Goal: Task Accomplishment & Management: Use online tool/utility

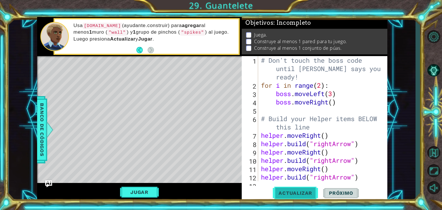
click at [296, 190] on button "Actualizar" at bounding box center [295, 193] width 45 height 15
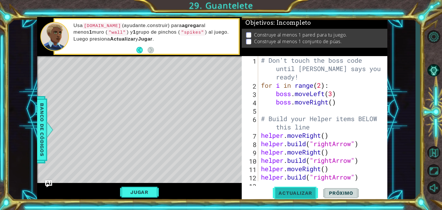
click at [298, 188] on button "Actualizar" at bounding box center [295, 193] width 45 height 15
click at [299, 193] on span "Actualizar" at bounding box center [295, 193] width 45 height 6
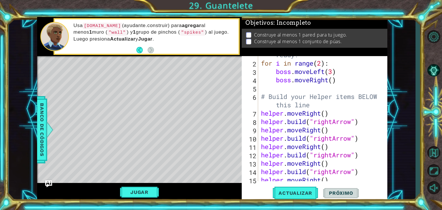
scroll to position [26, 0]
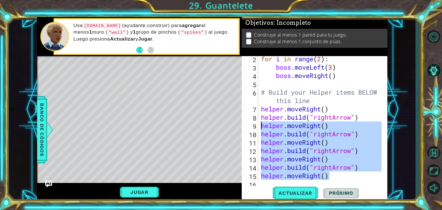
drag, startPoint x: 332, startPoint y: 176, endPoint x: 260, endPoint y: 127, distance: 87.3
click at [260, 127] on div "for i in range ( 2 ) : boss . moveLeft ( 3 ) boss . moveRight ( ) # Build your …" at bounding box center [322, 126] width 125 height 142
type textarea "helper.moveRight() helper.build("rightArrow")"
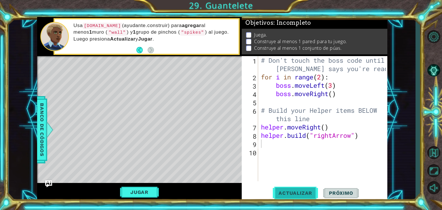
click at [290, 193] on span "Actualizar" at bounding box center [295, 193] width 45 height 6
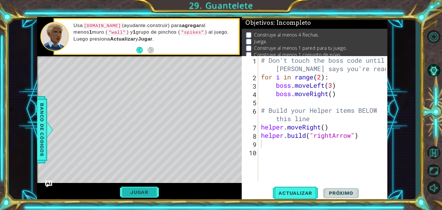
click at [149, 191] on button "Jugar" at bounding box center [139, 192] width 39 height 11
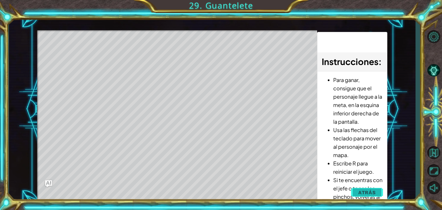
click at [366, 193] on span "Atrás" at bounding box center [367, 193] width 18 height 6
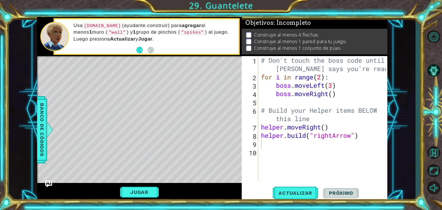
type textarea "helper.moveRight()"
drag, startPoint x: 337, startPoint y: 129, endPoint x: 256, endPoint y: 125, distance: 81.3
click at [256, 125] on div "helper.moveRight() 1 2 3 4 5 6 7 8 9 10 # Don't touch the boss code until Vega …" at bounding box center [314, 118] width 144 height 125
click at [268, 146] on div "# Don't touch the boss code until Vega says you're ready! for i in range ( 2 ) …" at bounding box center [324, 131] width 129 height 150
paste textarea "helper.moveRight()"
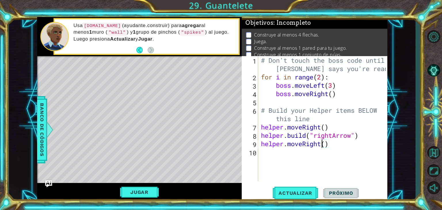
click at [322, 146] on div "# Don't touch the boss code until Vega says you're ready! for i in range ( 2 ) …" at bounding box center [324, 131] width 129 height 150
drag, startPoint x: 319, startPoint y: 148, endPoint x: 251, endPoint y: 143, distance: 67.5
click at [251, 143] on div "helper.mo() 1 2 3 4 5 6 7 8 9 10 # Don't touch the boss code until Vega says yo…" at bounding box center [314, 118] width 144 height 125
type textarea "helper.mo()"
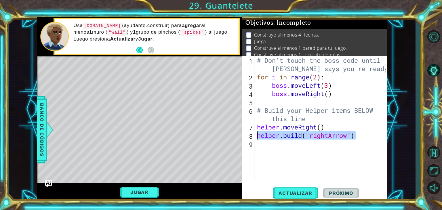
drag, startPoint x: 364, startPoint y: 135, endPoint x: 244, endPoint y: 134, distance: 120.0
click at [244, 134] on div "1 2 3 4 5 6 7 8 9 # Don't touch the boss code until Vega says you're ready! for…" at bounding box center [314, 118] width 144 height 125
type textarea "helper.build("rightArrow")"
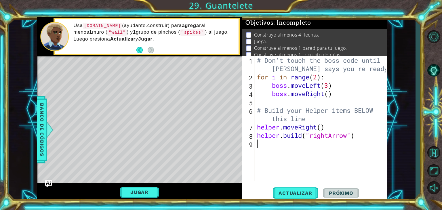
click at [268, 143] on div "# Don't touch the boss code until Vega says you're ready! for i in range ( 2 ) …" at bounding box center [322, 131] width 133 height 150
paste textarea "helper.build("rightArrow")"
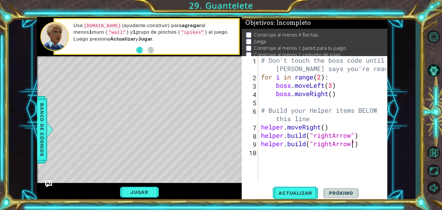
click at [353, 144] on div "# Don't touch the boss code until Vega says you're ready! for i in range ( 2 ) …" at bounding box center [324, 131] width 129 height 150
type textarea "helper.build("wall")"
paste textarea "helper.build("rightArrow")"
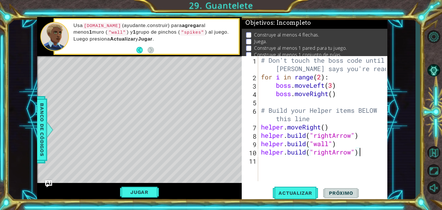
click at [353, 152] on div "# Don't touch the boss code until Vega says you're ready! for i in range ( 2 ) …" at bounding box center [324, 131] width 129 height 150
type textarea "helper.build("spikes")"
click at [294, 193] on span "Actualizar" at bounding box center [295, 193] width 45 height 6
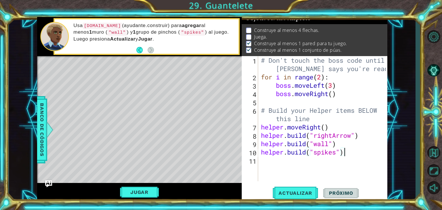
scroll to position [6, 0]
click at [145, 183] on div "Jugar" at bounding box center [139, 192] width 205 height 18
click at [215, 171] on div "helper methods moveLeft(steps) moveRight(steps) moveUp(steps) moveDown(steps) b…" at bounding box center [212, 109] width 350 height 185
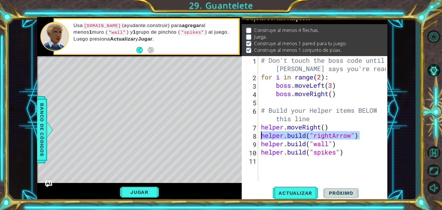
drag, startPoint x: 365, startPoint y: 137, endPoint x: 262, endPoint y: 136, distance: 103.3
click at [262, 136] on div "# Don't touch the boss code until Vega says you're ready! for i in range ( 2 ) …" at bounding box center [324, 131] width 129 height 150
click at [335, 126] on div "# Don't touch the boss code until Vega says you're ready! for i in range ( 2 ) …" at bounding box center [324, 131] width 129 height 150
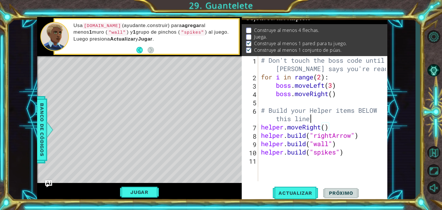
click at [322, 119] on div "# Don't touch the boss code until Vega says you're ready! for i in range ( 2 ) …" at bounding box center [324, 131] width 129 height 150
click at [260, 129] on div "# Don't touch the boss code until Vega says you're ready! for i in range ( 2 ) …" at bounding box center [324, 131] width 129 height 150
type textarea "helper.moveRight()"
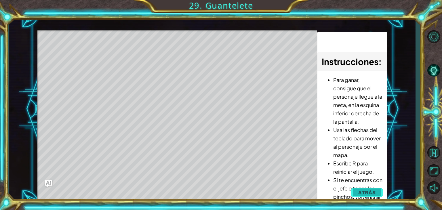
click at [372, 190] on span "Atrás" at bounding box center [367, 193] width 18 height 6
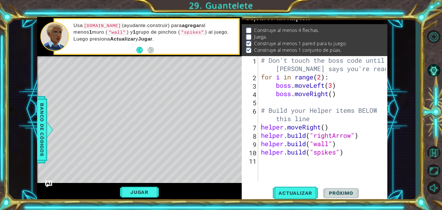
click at [262, 127] on div "# Don't touch the boss code until Vega says you're ready! for i in range ( 2 ) …" at bounding box center [324, 131] width 129 height 150
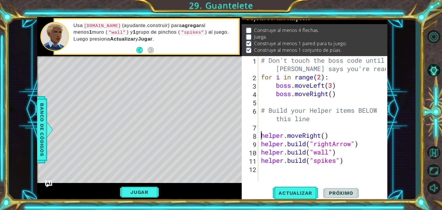
click at [269, 126] on div "# Don't touch the boss code until Vega says you're ready! for i in range ( 2 ) …" at bounding box center [324, 131] width 129 height 150
type textarea "i"
click at [362, 150] on div "# Don't touch the boss code until Vega says you're ready! for i in range ( 2 ) …" at bounding box center [324, 131] width 129 height 150
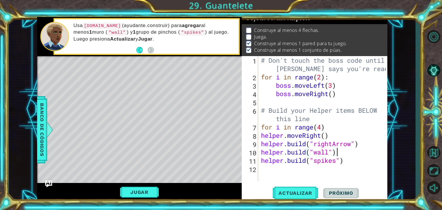
click at [360, 143] on div "# Don't touch the boss code until Vega says you're ready! for i in range ( 2 ) …" at bounding box center [324, 131] width 129 height 150
type textarea "helper.build("rightArrow")"
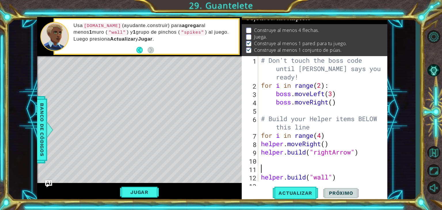
scroll to position [0, 0]
click at [260, 140] on div "# Don't touch the boss code until Vega says you're ready! for i in range ( 2 ) …" at bounding box center [321, 118] width 122 height 125
click at [260, 155] on div "# Don't touch the boss code until Vega says you're ready! for i in range ( 2 ) …" at bounding box center [322, 135] width 125 height 159
type textarea "helper.build("rightArrow")"
click at [261, 172] on div "# Don't touch the boss code until Vega says you're ready! for i in range ( 2 ) …" at bounding box center [322, 135] width 125 height 159
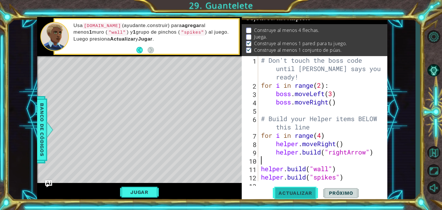
click at [289, 193] on span "Actualizar" at bounding box center [295, 193] width 45 height 6
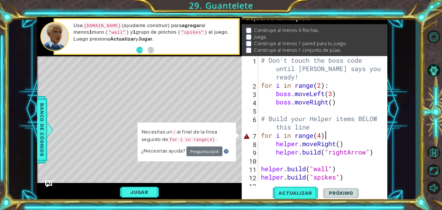
click at [342, 134] on div "# Don't touch the boss code until Vega says you're ready! for i in range ( 2 ) …" at bounding box center [322, 135] width 125 height 159
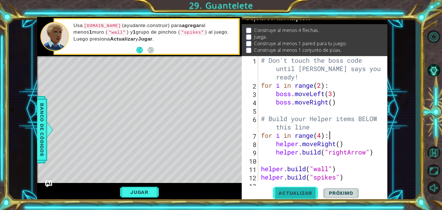
click at [301, 196] on span "Actualizar" at bounding box center [295, 193] width 45 height 6
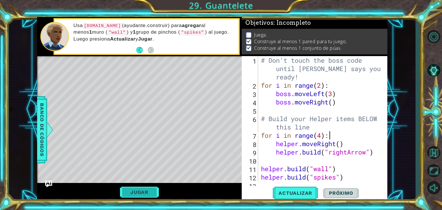
click at [149, 191] on button "Jugar" at bounding box center [139, 192] width 39 height 11
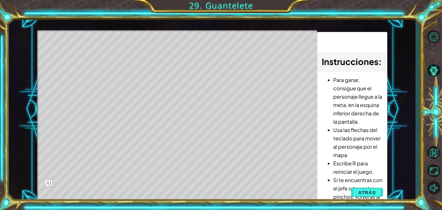
click at [410, 77] on div "1 ההההההההההההההההההההההההההההההההההההההההההההההההההההההההההההההההההההההההההההה…" at bounding box center [212, 109] width 407 height 185
click at [361, 193] on span "Atrás" at bounding box center [367, 193] width 18 height 6
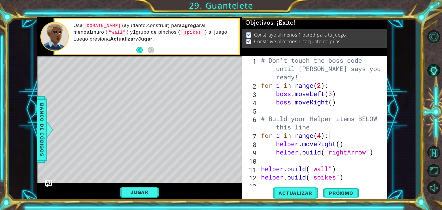
scroll to position [8, 0]
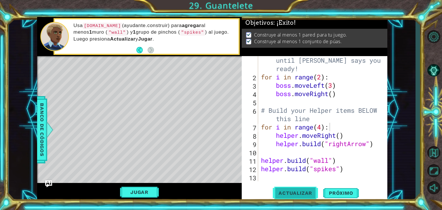
click at [300, 195] on span "Actualizar" at bounding box center [295, 193] width 45 height 6
click at [139, 189] on button "Jugar" at bounding box center [139, 192] width 39 height 11
click at [330, 191] on span "Próximo" at bounding box center [341, 193] width 36 height 6
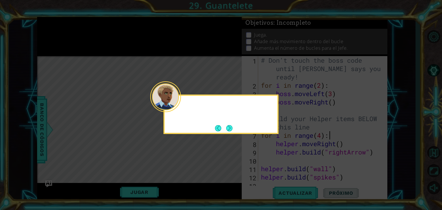
scroll to position [0, 0]
click at [234, 130] on div "Bien, ahora sí llegó la hora de modificar al jefe." at bounding box center [220, 114] width 115 height 39
click at [233, 130] on button "Next" at bounding box center [229, 128] width 6 height 6
click at [224, 126] on icon at bounding box center [221, 105] width 442 height 210
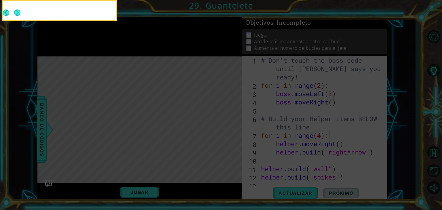
click at [227, 127] on icon at bounding box center [221, 31] width 442 height 357
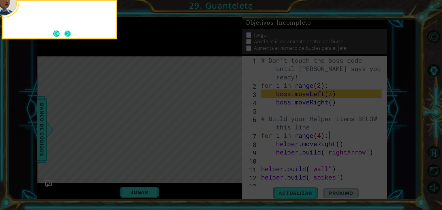
click at [67, 33] on button "Next" at bounding box center [67, 33] width 7 height 7
click at [70, 33] on icon at bounding box center [221, 31] width 442 height 357
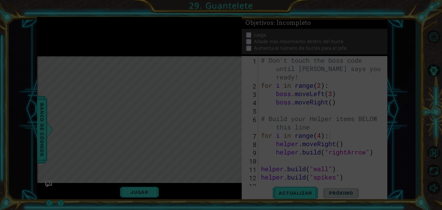
click at [68, 33] on icon at bounding box center [221, 105] width 442 height 210
click at [223, 91] on icon at bounding box center [221, 105] width 442 height 210
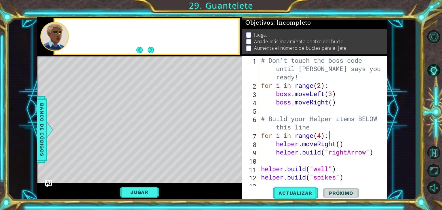
click at [150, 52] on button "Next" at bounding box center [151, 50] width 6 height 6
click at [150, 52] on div at bounding box center [139, 36] width 205 height 39
click at [146, 37] on div at bounding box center [153, 36] width 169 height 14
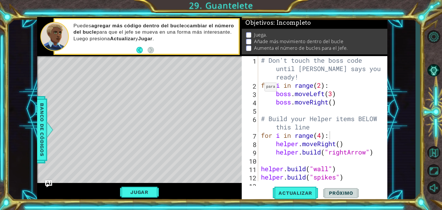
click at [138, 53] on footer at bounding box center [145, 50] width 18 height 9
click at [137, 52] on button "Back" at bounding box center [141, 50] width 11 height 6
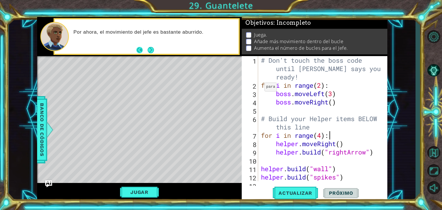
click at [140, 51] on button "Back" at bounding box center [141, 50] width 11 height 6
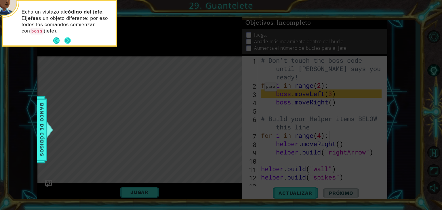
click at [70, 42] on button "Next" at bounding box center [67, 41] width 9 height 9
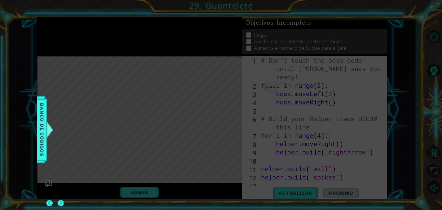
click at [69, 41] on icon at bounding box center [221, 105] width 442 height 210
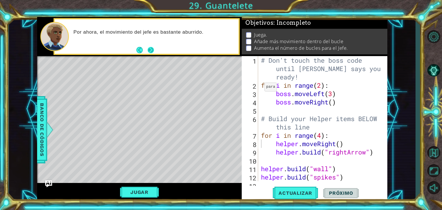
click at [153, 47] on button "Next" at bounding box center [151, 50] width 6 height 6
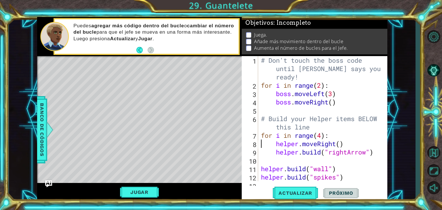
click at [322, 87] on div "# Don't touch the boss code until Vega says you're ready! for i in range ( 2 ) …" at bounding box center [322, 135] width 125 height 159
click at [337, 102] on div "# Don't touch the boss code until Vega says you're ready! for i in range ( 5 ) …" at bounding box center [322, 135] width 125 height 159
click at [333, 104] on div "# Don't touch the boss code until Vega says you're ready! for i in range ( 5 ) …" at bounding box center [322, 135] width 125 height 159
click at [323, 86] on div "# Don't touch the boss code until Vega says you're ready! for i in range ( 5 ) …" at bounding box center [322, 135] width 125 height 159
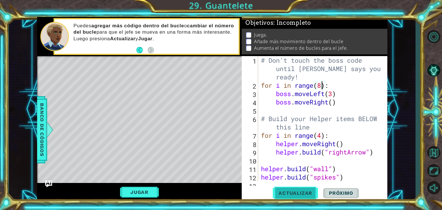
click at [287, 191] on span "Actualizar" at bounding box center [295, 193] width 45 height 6
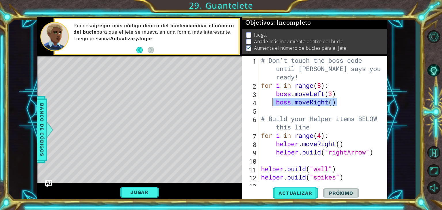
drag, startPoint x: 337, startPoint y: 103, endPoint x: 275, endPoint y: 103, distance: 62.2
click at [275, 103] on div "# Don't touch the boss code until Vega says you're ready! for i in range ( 8 ) …" at bounding box center [322, 135] width 125 height 159
type textarea "boss.moveRight()"
click at [289, 113] on div "# Don't touch the boss code until Vega says you're ready! for i in range ( 8 ) …" at bounding box center [322, 135] width 125 height 159
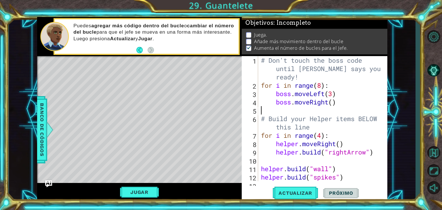
paste textarea "boss.moveRight()"
click at [260, 111] on div "# Don't touch the boss code until Vega says you're ready! for i in range ( 8 ) …" at bounding box center [322, 135] width 125 height 159
click at [329, 112] on div "# Don't touch the boss code until Vega says you're ready! for i in range ( 8 ) …" at bounding box center [322, 135] width 125 height 159
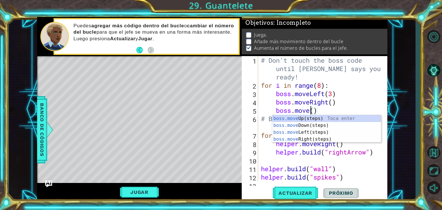
click at [329, 112] on div "# Don't touch the boss code until Vega says you're ready! for i in range ( 8 ) …" at bounding box center [322, 135] width 125 height 159
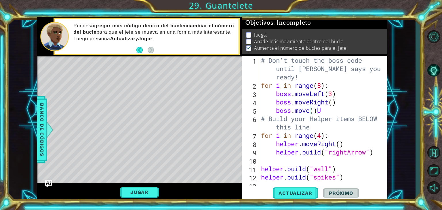
scroll to position [0, 2]
click at [310, 110] on div "# Don't touch the boss code until Vega says you're ready! for i in range ( 8 ) …" at bounding box center [322, 135] width 125 height 159
type textarea "boss.moveUp()"
click at [340, 112] on div "# Don't touch the boss code until Vega says you're ready! for i in range ( 8 ) …" at bounding box center [322, 135] width 125 height 159
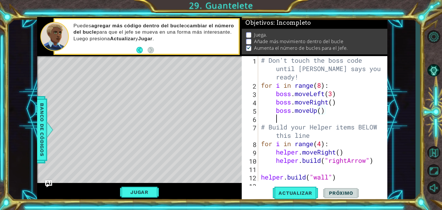
scroll to position [0, 0]
drag, startPoint x: 299, startPoint y: 111, endPoint x: 276, endPoint y: 113, distance: 23.1
click at [276, 113] on div "# Don't touch the boss code until [PERSON_NAME] says you're ready! for i in ran…" at bounding box center [322, 135] width 125 height 159
type textarea "boss.moveUp()"
click at [283, 120] on div "# Don't touch the boss code until [PERSON_NAME] says you're ready! for i in ran…" at bounding box center [322, 135] width 125 height 159
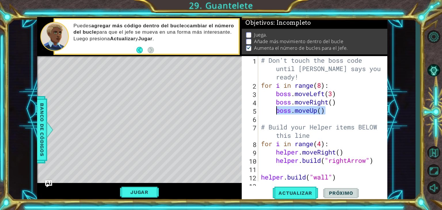
paste textarea "boss.moveUp()"
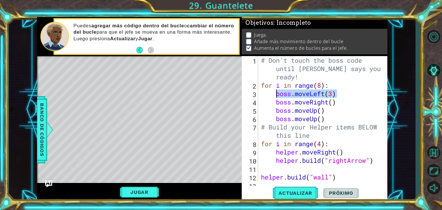
drag, startPoint x: 337, startPoint y: 93, endPoint x: 275, endPoint y: 94, distance: 62.2
click at [275, 94] on div "# Don't touch the boss code until Vega says you're ready! for i in range ( 8 ) …" at bounding box center [322, 135] width 125 height 159
click at [243, 174] on div "12" at bounding box center [250, 178] width 15 height 8
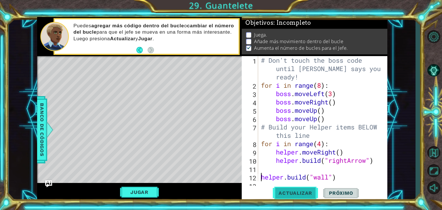
click at [292, 194] on span "Actualizar" at bounding box center [295, 193] width 45 height 6
click at [130, 192] on button "Jugar" at bounding box center [139, 192] width 39 height 11
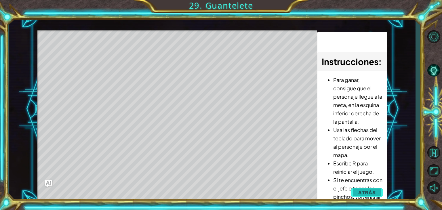
click at [352, 189] on button "Atrás" at bounding box center [367, 193] width 32 height 12
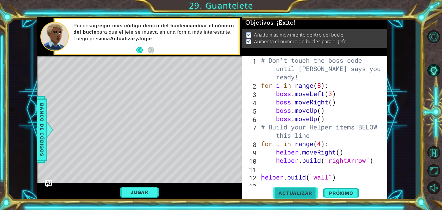
click at [300, 190] on button "Actualizar" at bounding box center [295, 193] width 45 height 15
click at [295, 189] on button "Actualizar" at bounding box center [295, 193] width 45 height 15
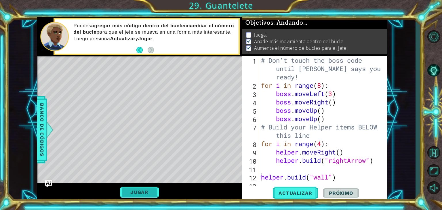
click at [142, 190] on button "Jugar" at bounding box center [139, 192] width 39 height 11
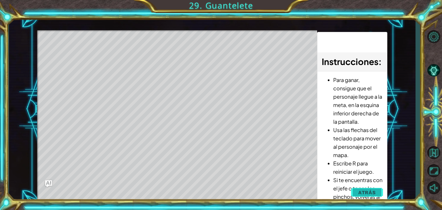
click at [365, 191] on span "Atrás" at bounding box center [367, 193] width 18 height 6
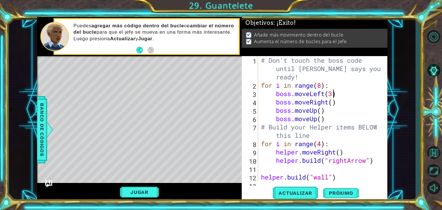
click at [334, 92] on div "# Don't touch the boss code until Vega says you're ready! for i in range ( 8 ) …" at bounding box center [322, 135] width 125 height 159
click at [322, 86] on div "# Don't touch the boss code until Vega says you're ready! for i in range ( 8 ) …" at bounding box center [322, 135] width 125 height 159
click at [334, 94] on div "# Don't touch the boss code until Vega says you're ready! for i in range ( 8 ) …" at bounding box center [322, 135] width 125 height 159
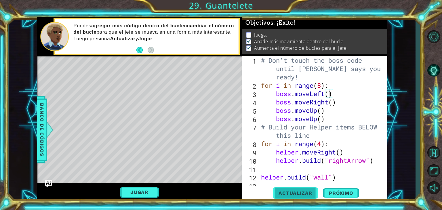
click at [290, 194] on span "Actualizar" at bounding box center [295, 193] width 45 height 6
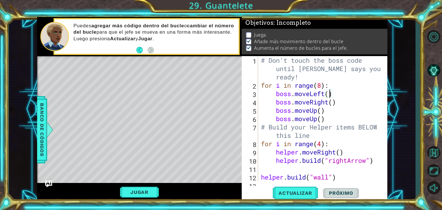
scroll to position [2, 0]
click at [145, 197] on button "Jugar" at bounding box center [139, 192] width 39 height 11
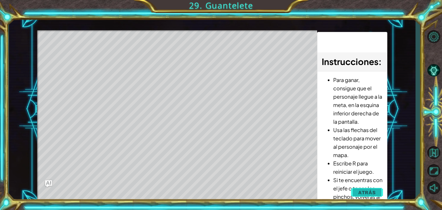
click at [357, 193] on button "Atrás" at bounding box center [367, 193] width 32 height 12
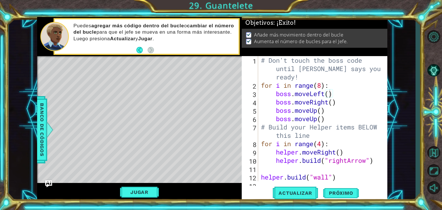
scroll to position [0, 0]
click at [319, 110] on div "# Don't touch the boss code until Vega says you're ready! for i in range ( 8 ) …" at bounding box center [322, 135] width 125 height 159
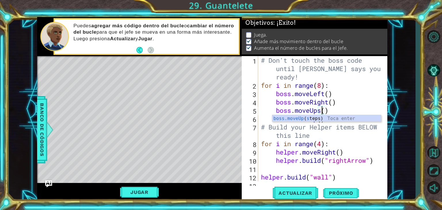
scroll to position [0, 2]
click at [315, 119] on div "boss.moveUp ( s teps) Toca enter" at bounding box center [326, 125] width 109 height 21
click at [318, 120] on div "# Don't touch the boss code until Vega says you're ready! for i in range ( 8 ) …" at bounding box center [322, 135] width 125 height 159
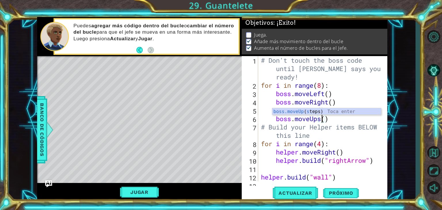
click at [310, 111] on div "boss.moveUp ( s teps) Toca enter" at bounding box center [326, 118] width 109 height 21
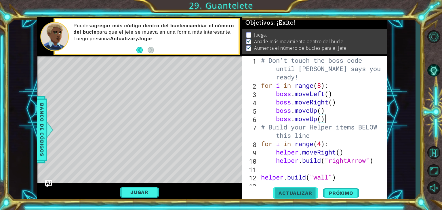
click at [293, 196] on button "Actualizar" at bounding box center [295, 193] width 45 height 15
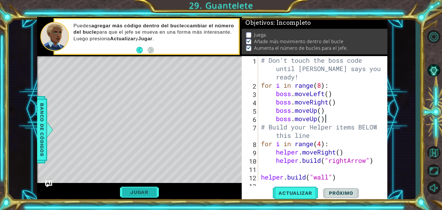
scroll to position [2, 0]
click at [146, 193] on button "Jugar" at bounding box center [139, 192] width 39 height 11
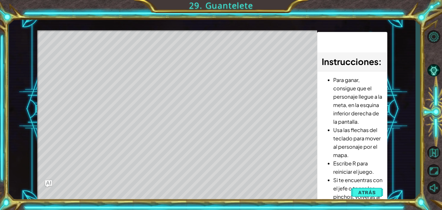
click at [368, 191] on span "Atrás" at bounding box center [367, 193] width 18 height 6
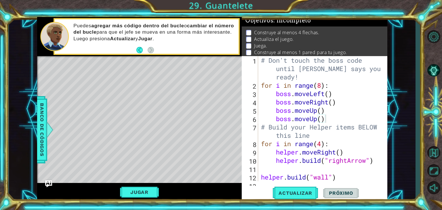
scroll to position [0, 0]
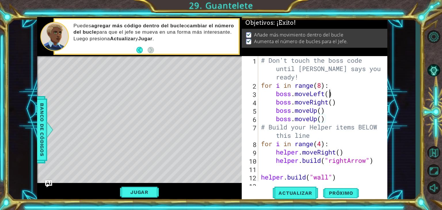
click at [329, 96] on div "# Don't touch the boss code until Vega says you're ready! for i in range ( 8 ) …" at bounding box center [322, 135] width 125 height 159
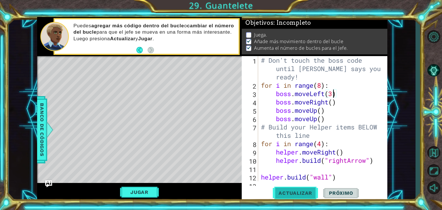
scroll to position [0, 3]
click at [289, 195] on span "Actualizar" at bounding box center [295, 193] width 45 height 6
click at [287, 196] on span "Actualizar" at bounding box center [295, 193] width 45 height 6
click at [154, 193] on button "Jugar" at bounding box center [139, 192] width 39 height 11
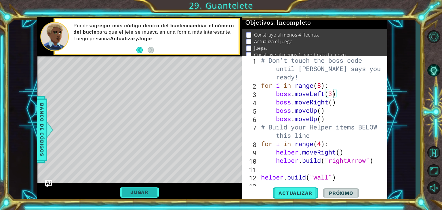
click at [141, 196] on button "Jugar" at bounding box center [139, 192] width 39 height 11
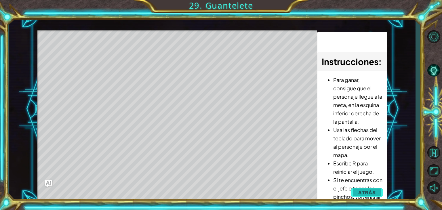
click at [361, 188] on button "Atrás" at bounding box center [367, 193] width 32 height 12
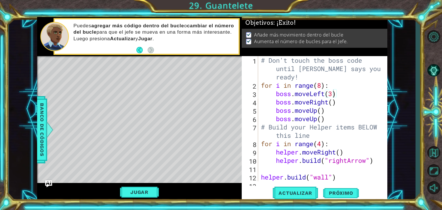
click at [320, 88] on div "# Don't touch the boss code until Vega says you're ready! for i in range ( 8 ) …" at bounding box center [322, 135] width 125 height 159
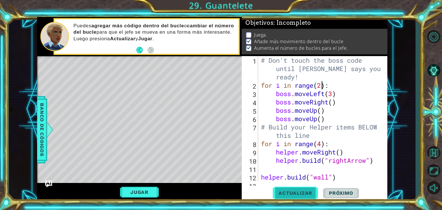
click at [298, 188] on button "Actualizar" at bounding box center [295, 193] width 45 height 15
click at [134, 202] on div "1 ההההההההההההההההההההההההההההההההההההההההההההההההההההההההההההההההההההההההההההה…" at bounding box center [221, 105] width 442 height 210
click at [132, 193] on button "Jugar" at bounding box center [139, 192] width 39 height 11
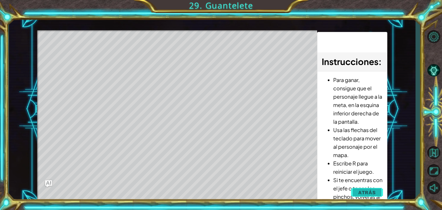
click at [355, 189] on button "Atrás" at bounding box center [367, 193] width 32 height 12
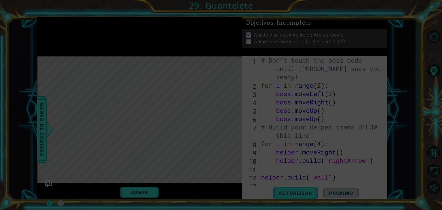
scroll to position [0, 0]
drag, startPoint x: 355, startPoint y: 189, endPoint x: 315, endPoint y: 111, distance: 87.6
click at [314, 111] on icon at bounding box center [221, 105] width 442 height 210
click at [317, 113] on icon at bounding box center [221, 105] width 442 height 210
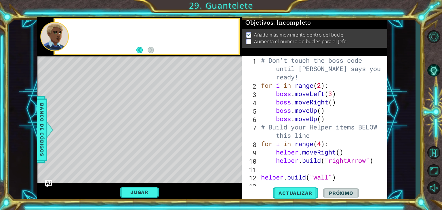
click at [275, 106] on div "# Don't touch the boss code until Vega says you're ready! for i in range ( 2 ) …" at bounding box center [322, 135] width 125 height 159
click at [275, 109] on div "# Don't touch the boss code until Vega says you're ready! for i in range ( 2 ) …" at bounding box center [322, 135] width 125 height 159
type textarea "boss.moveUp()"
click at [342, 114] on div "# Don't touch the boss code until Vega says you're ready! for i in range ( 2 ) …" at bounding box center [322, 135] width 125 height 159
click at [341, 118] on div "# Don't touch the boss code until Vega says you're ready! for i in range ( 2 ) …" at bounding box center [322, 135] width 125 height 159
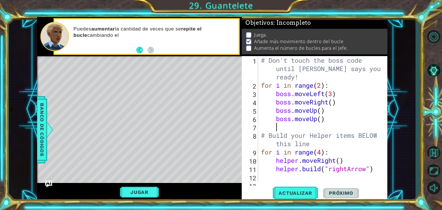
click at [322, 85] on div "# Don't touch the boss code until Vega says you're ready! for i in range ( 2 ) …" at bounding box center [322, 135] width 125 height 159
click at [322, 85] on div "# Don't touch the boss code until Vega says you're ready! for i in range ( ) : …" at bounding box center [322, 135] width 125 height 159
click at [318, 85] on div "# Don't touch the boss code until Vega says you're ready! for i in range ( ) : …" at bounding box center [322, 135] width 125 height 159
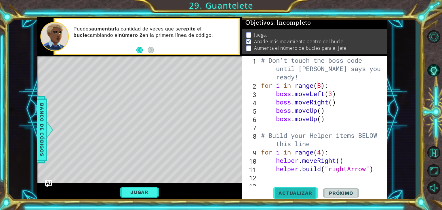
click at [291, 199] on button "Actualizar" at bounding box center [295, 193] width 45 height 15
click at [126, 191] on button "Jugar" at bounding box center [139, 192] width 39 height 11
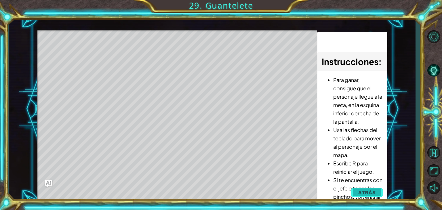
click at [373, 194] on span "Atrás" at bounding box center [367, 193] width 18 height 6
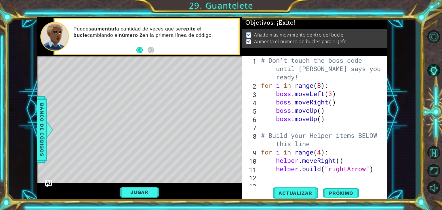
scroll to position [0, 0]
drag, startPoint x: 327, startPoint y: 120, endPoint x: 279, endPoint y: 107, distance: 49.7
click at [279, 106] on div "# Don't touch the boss code until Vega says you're ready! for i in range ( 8 ) …" at bounding box center [322, 135] width 125 height 159
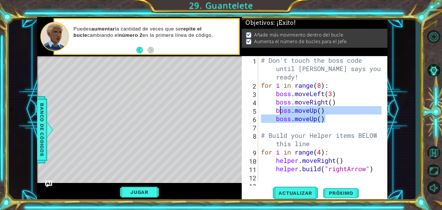
type textarea "b"
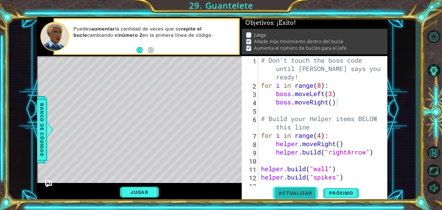
click at [280, 197] on button "Actualizar" at bounding box center [295, 193] width 45 height 15
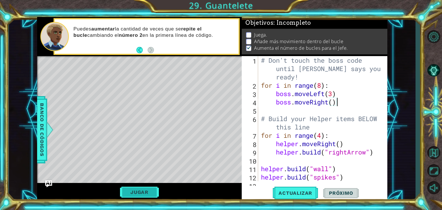
scroll to position [2, 0]
click at [151, 189] on button "Jugar" at bounding box center [139, 192] width 39 height 11
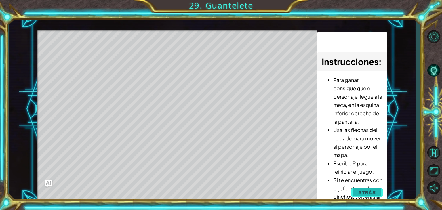
click at [361, 189] on button "Atrás" at bounding box center [367, 193] width 32 height 12
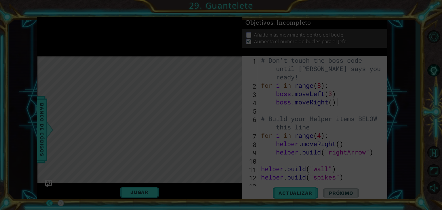
click at [322, 85] on icon at bounding box center [221, 105] width 442 height 210
click at [319, 91] on icon at bounding box center [221, 105] width 442 height 210
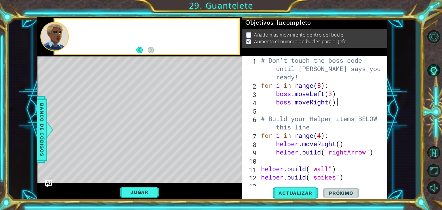
click at [322, 90] on div "# Don't touch the boss code until Vega says you're ready! for i in range ( 8 ) …" at bounding box center [322, 135] width 125 height 159
click at [322, 89] on div "# Don't touch the boss code until Vega says you're ready! for i in range ( 8 ) …" at bounding box center [322, 135] width 125 height 159
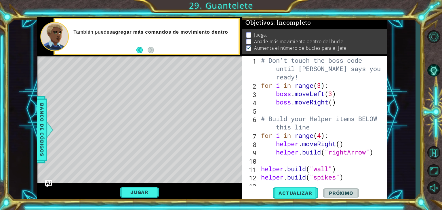
scroll to position [0, 2]
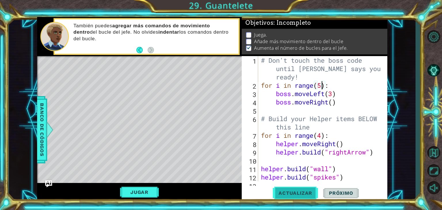
click at [291, 193] on span "Actualizar" at bounding box center [295, 193] width 45 height 6
type textarea "for i in range(2):"
click at [285, 193] on span "Actualizar" at bounding box center [295, 193] width 45 height 6
click at [149, 194] on button "Jugar" at bounding box center [139, 192] width 39 height 11
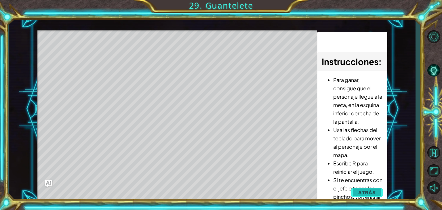
click at [353, 188] on button "Atrás" at bounding box center [367, 193] width 32 height 12
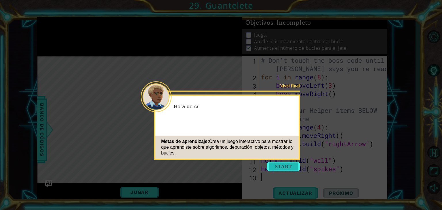
click at [280, 166] on button "Start" at bounding box center [283, 166] width 33 height 9
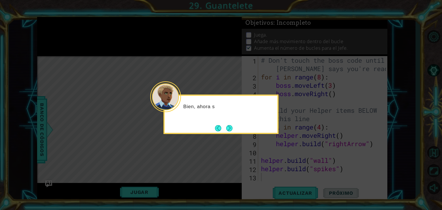
click at [244, 146] on icon at bounding box center [221, 105] width 442 height 210
click at [228, 128] on button "Next" at bounding box center [229, 128] width 6 height 6
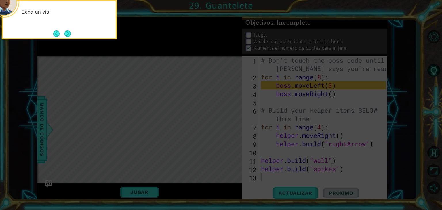
click at [197, 93] on icon at bounding box center [221, 31] width 442 height 357
click at [69, 31] on button "Next" at bounding box center [67, 34] width 6 height 6
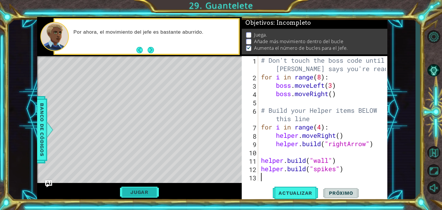
click at [153, 194] on button "Jugar" at bounding box center [139, 192] width 39 height 11
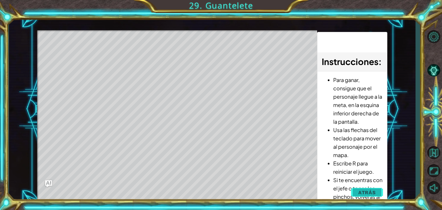
click at [358, 191] on button "Atrás" at bounding box center [367, 193] width 32 height 12
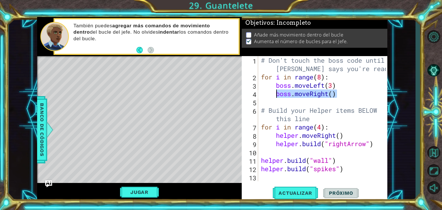
drag, startPoint x: 335, startPoint y: 93, endPoint x: 276, endPoint y: 93, distance: 58.7
click at [276, 93] on div "# Don't touch the boss code until [PERSON_NAME] says you're ready! for i in ran…" at bounding box center [324, 131] width 129 height 150
type textarea "boss.moveRight()"
click at [282, 102] on div "# Don't touch the boss code until [PERSON_NAME] says you're ready! for i in ran…" at bounding box center [324, 131] width 129 height 150
paste textarea "boss.moveRight()"
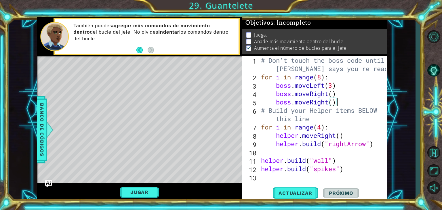
click at [328, 105] on div "# Don't touch the boss code until [PERSON_NAME] says you're ready! for i in ran…" at bounding box center [324, 131] width 129 height 150
type textarea "boss.moveUp()"
click at [328, 101] on div "# Don't touch the boss code until [PERSON_NAME] says you're ready! for i in ran…" at bounding box center [324, 131] width 129 height 150
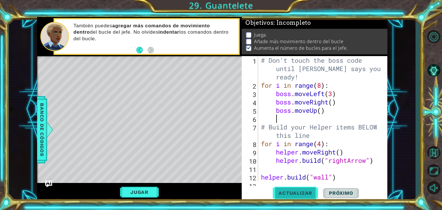
click at [295, 197] on button "Actualizar" at bounding box center [295, 193] width 45 height 15
click at [143, 192] on button "Jugar" at bounding box center [139, 192] width 39 height 11
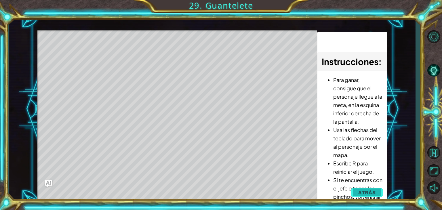
click at [356, 189] on button "Atrás" at bounding box center [367, 193] width 32 height 12
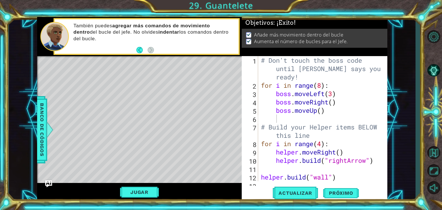
scroll to position [0, 0]
click at [333, 92] on div "# Don't touch the boss code until [PERSON_NAME] says you're ready! for i in ran…" at bounding box center [322, 135] width 125 height 159
click at [323, 87] on div "# Don't touch the boss code until [PERSON_NAME] says you're ready! for i in ran…" at bounding box center [322, 135] width 125 height 159
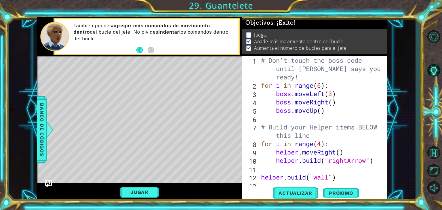
scroll to position [0, 2]
type textarea "for i in range(6):"
click at [286, 197] on button "Actualizar" at bounding box center [295, 193] width 45 height 15
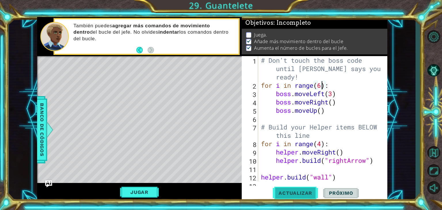
scroll to position [2, 0]
click at [136, 191] on button "Jugar" at bounding box center [139, 192] width 39 height 11
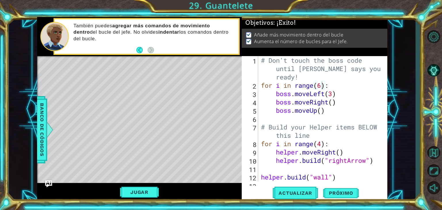
scroll to position [0, 0]
click at [325, 190] on span "Próximo" at bounding box center [341, 193] width 36 height 6
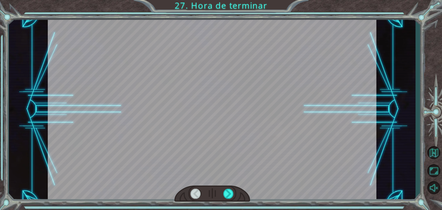
click at [205, 127] on div at bounding box center [212, 109] width 329 height 185
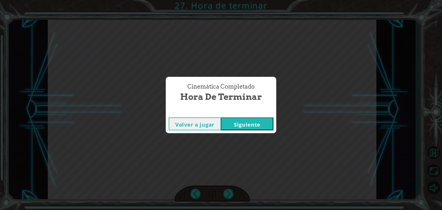
click at [237, 121] on button "Siguiente" at bounding box center [247, 123] width 52 height 13
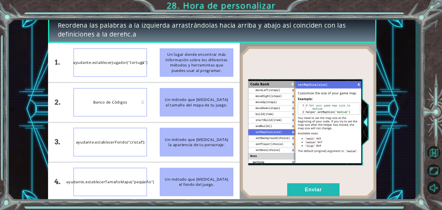
click at [52, 72] on div "1." at bounding box center [57, 62] width 19 height 39
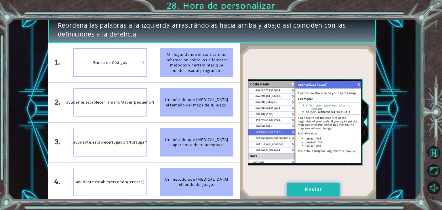
click at [303, 183] on button "Enviar" at bounding box center [313, 189] width 52 height 13
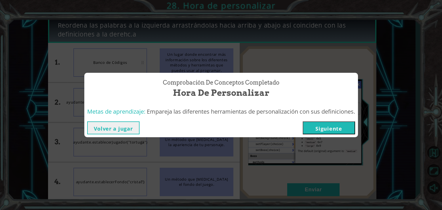
click at [316, 124] on button "Siguiente" at bounding box center [329, 127] width 52 height 13
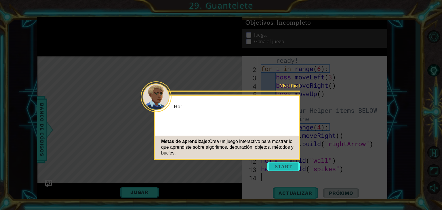
scroll to position [16, 0]
click at [275, 169] on button "Start" at bounding box center [283, 166] width 33 height 9
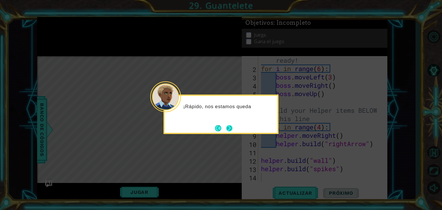
click at [229, 129] on button "Next" at bounding box center [229, 128] width 6 height 6
click at [230, 125] on button "Next" at bounding box center [229, 128] width 6 height 6
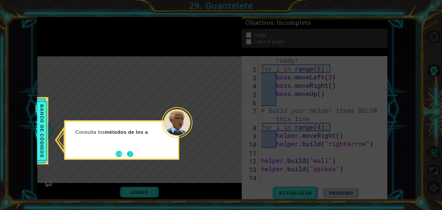
click at [127, 154] on button "Next" at bounding box center [130, 154] width 6 height 6
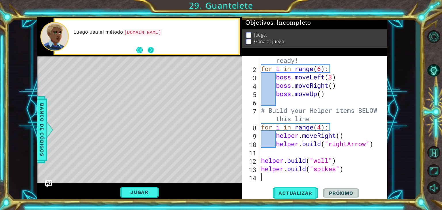
click at [154, 50] on button "Next" at bounding box center [151, 50] width 6 height 6
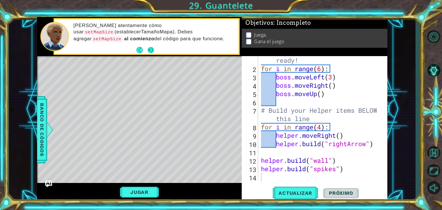
click at [152, 50] on button "Next" at bounding box center [151, 50] width 6 height 6
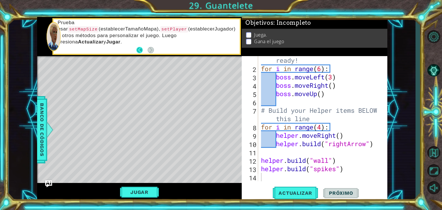
click at [144, 51] on button "Back" at bounding box center [141, 50] width 11 height 6
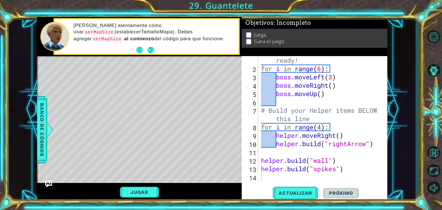
click at [144, 51] on button "Back" at bounding box center [141, 50] width 11 height 6
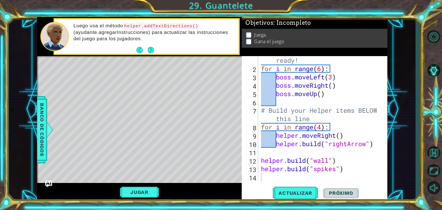
click at [144, 51] on button "Back" at bounding box center [141, 50] width 11 height 6
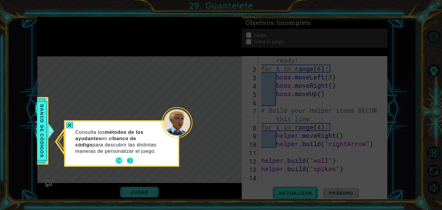
click at [127, 158] on button "Next" at bounding box center [130, 161] width 6 height 6
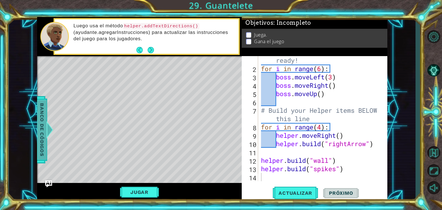
drag, startPoint x: 45, startPoint y: 123, endPoint x: 41, endPoint y: 123, distance: 4.1
click at [41, 123] on span "Banco de códigos" at bounding box center [41, 130] width 9 height 60
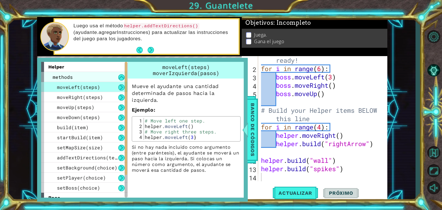
click at [71, 79] on span "methods" at bounding box center [63, 77] width 20 height 6
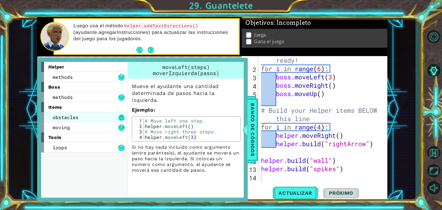
click at [122, 116] on button at bounding box center [121, 118] width 6 height 6
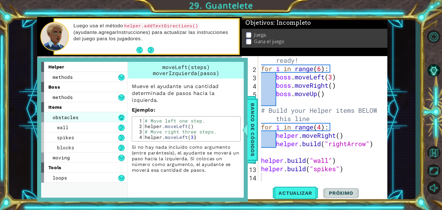
click at [122, 116] on button at bounding box center [121, 118] width 6 height 6
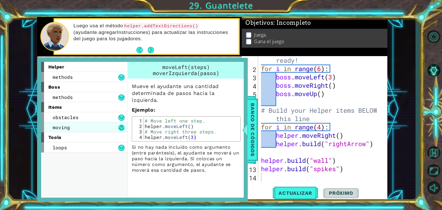
click at [120, 128] on button at bounding box center [121, 128] width 6 height 6
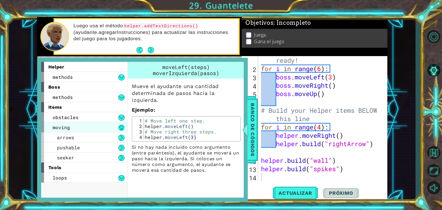
click at [120, 128] on button at bounding box center [121, 128] width 6 height 6
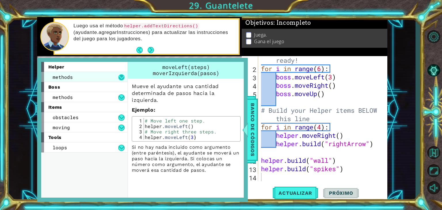
click at [120, 79] on button at bounding box center [121, 77] width 6 height 6
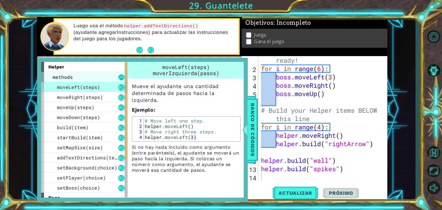
click at [120, 79] on button at bounding box center [121, 77] width 6 height 6
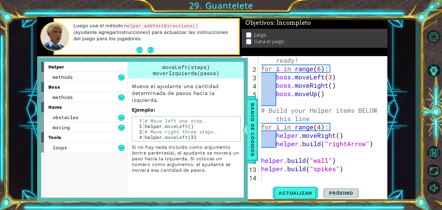
click at [38, 110] on div "helper methods moveLeft(steps) moveRight(steps) moveUp(steps) moveDown(steps) b…" at bounding box center [142, 130] width 211 height 144
click at [121, 80] on button at bounding box center [121, 77] width 6 height 6
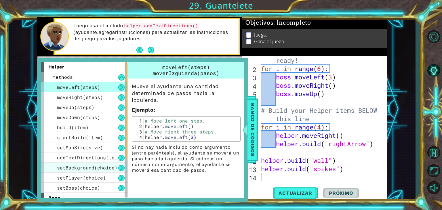
click at [111, 163] on div "setBackground(choice)" at bounding box center [84, 168] width 86 height 10
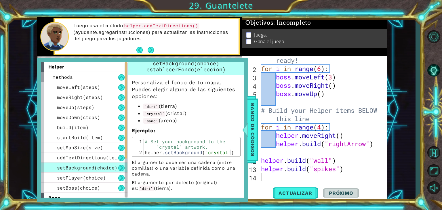
scroll to position [6, 0]
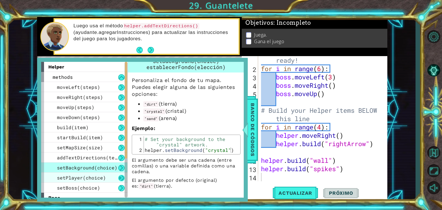
click at [120, 176] on button at bounding box center [121, 178] width 6 height 6
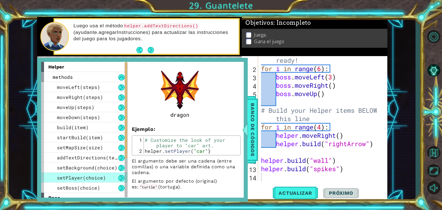
scroll to position [254, 0]
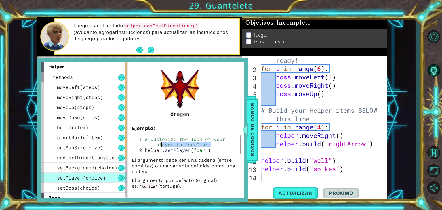
drag, startPoint x: 211, startPoint y: 144, endPoint x: 160, endPoint y: 143, distance: 51.2
click at [160, 143] on div "# Customize the look of your player to "car" art. helper . setPlayer ( "car" )" at bounding box center [191, 152] width 95 height 33
click at [203, 159] on p "El argumento debe ser una cadena (entre comillas) o una variable definida como …" at bounding box center [186, 165] width 109 height 17
click at [215, 151] on div "# Customize the look of your player to "car" art. helper . setPlayer ( "car" )" at bounding box center [191, 152] width 95 height 33
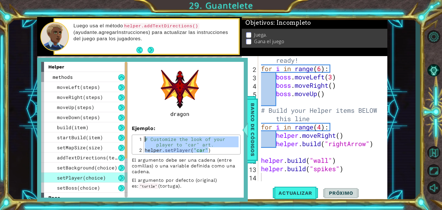
drag, startPoint x: 215, startPoint y: 151, endPoint x: 141, endPoint y: 138, distance: 74.7
click at [141, 138] on div "helper.setPlayer("car") 1 2 # Customize the look of your player to "car" art. h…" at bounding box center [186, 144] width 105 height 16
type textarea "# Customize the look of your player to "car" art. helper.setPlayer("car")"
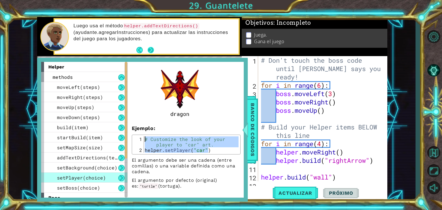
click at [151, 47] on button "Next" at bounding box center [151, 50] width 6 height 6
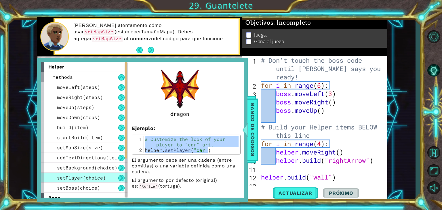
click at [261, 58] on div "# Don't touch the boss code until [PERSON_NAME] says you're ready! for i in ran…" at bounding box center [322, 135] width 125 height 159
type textarea "# Don't touch the boss code until [PERSON_NAME] says you're ready!"
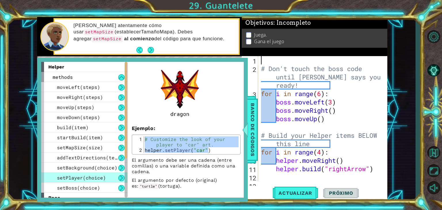
click at [265, 59] on div "# Don't touch the boss code until [PERSON_NAME] says you're ready! for i in ran…" at bounding box center [322, 127] width 125 height 142
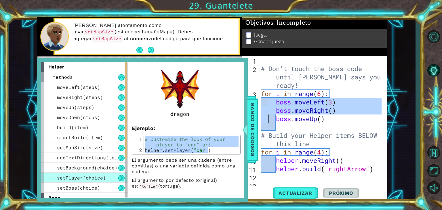
drag, startPoint x: 268, startPoint y: 100, endPoint x: 267, endPoint y: 116, distance: 15.5
click at [267, 116] on div "# Don't touch the boss code until [PERSON_NAME] says you're ready! for i in ran…" at bounding box center [322, 127] width 125 height 142
type textarea "boss.moveRight() boss.moveUp()"
click at [266, 58] on div "# Don't touch the boss code until [PERSON_NAME] says you're ready! for i in ran…" at bounding box center [322, 127] width 125 height 142
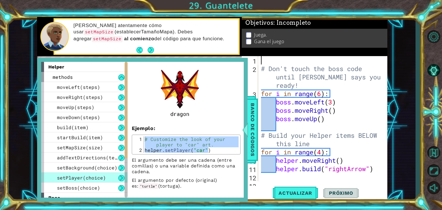
paste textarea "helper.setPlayer("car")"
type textarea "helper.setPlayer("car")"
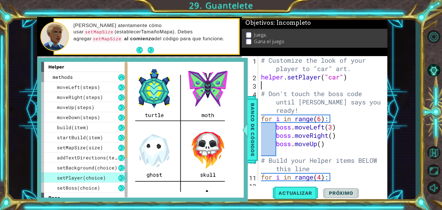
scroll to position [68, 0]
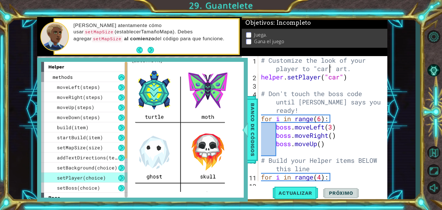
click at [328, 70] on div "# Customize the look of your player to "car" art. helper . setPlayer ( "car" ) …" at bounding box center [322, 131] width 125 height 150
click at [340, 77] on div "# Customize the look of your player to "ghost" art. helper . setPlayer ( "car" …" at bounding box center [322, 131] width 125 height 150
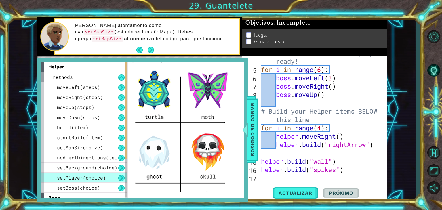
scroll to position [50, 0]
type textarea "helper.setPlayer("ghost")"
click at [151, 50] on button "Next" at bounding box center [151, 50] width 6 height 6
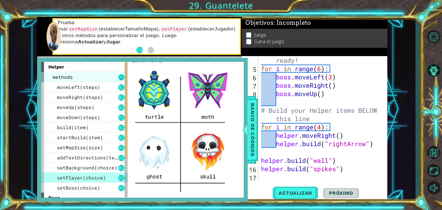
click at [119, 77] on button at bounding box center [121, 77] width 6 height 6
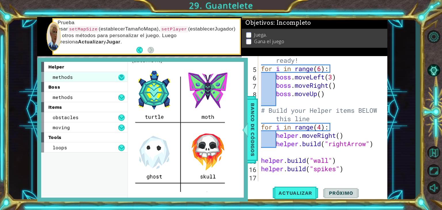
click at [119, 79] on button at bounding box center [121, 77] width 6 height 6
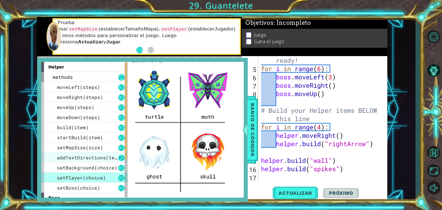
click at [120, 157] on button at bounding box center [121, 158] width 6 height 6
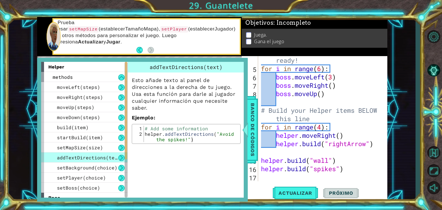
scroll to position [0, 0]
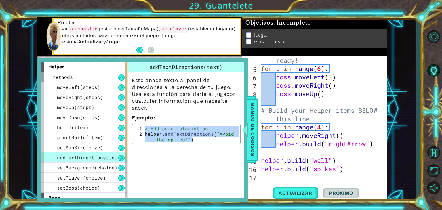
drag, startPoint x: 196, startPoint y: 139, endPoint x: 144, endPoint y: 127, distance: 53.1
click at [144, 127] on div "# Add some information helper . addTextDirections ( "Avoid the spikes!" )" at bounding box center [191, 142] width 95 height 33
type textarea "# Add some information helper.addTextDirections("Avoid the spikes!")"
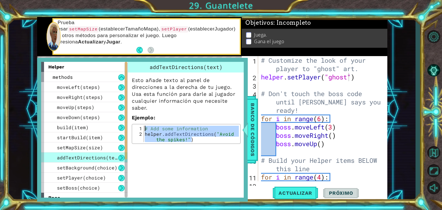
type textarea "# Customize the look of your player to "ghost" art."
click at [261, 60] on div "# Customize the look of your player to "ghost" art. helper . setPlayer ( "ghost…" at bounding box center [322, 131] width 125 height 150
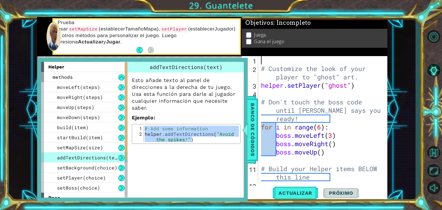
click at [271, 61] on div "# Customize the look of your player to "ghost" art. helper . setPlayer ( "ghost…" at bounding box center [322, 127] width 125 height 142
paste textarea "helper.addTextDirections("Avoid the spikes!")"
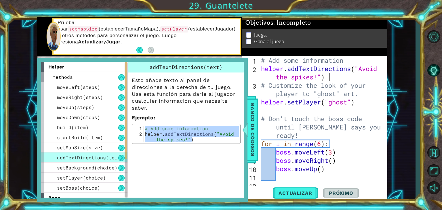
type textarea "helper.addTextDirections("Avoid the spikes!")"
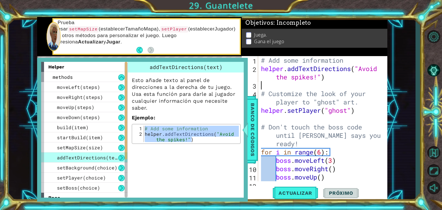
click at [318, 79] on div "# Add some information helper . addTextDirections ( "Avoid the spikes!" ) # Cus…" at bounding box center [322, 127] width 125 height 142
type textarea "helper.addTextDirections("el wasa:v")"
click at [26, 83] on div "1 ההההההההההההההההההההההההההההההההההההההההההההההההההההההההההההההההההההההההההההה…" at bounding box center [212, 109] width 407 height 185
click at [256, 110] on span "Banco de códigos" at bounding box center [252, 130] width 9 height 60
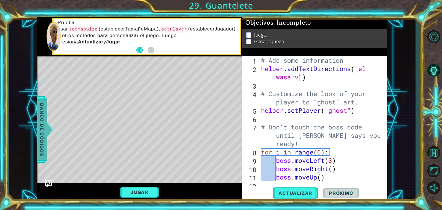
click at [41, 132] on span "Banco de códigos" at bounding box center [41, 130] width 9 height 60
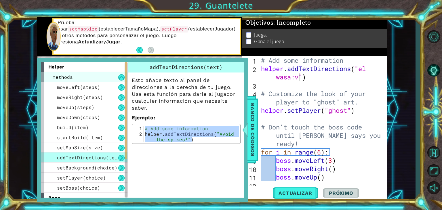
click at [112, 72] on div "methods" at bounding box center [84, 77] width 86 height 10
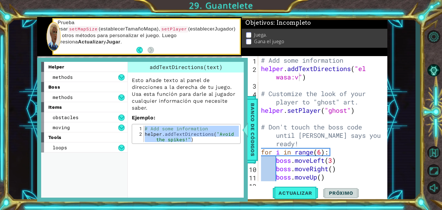
click at [87, 88] on div "boss" at bounding box center [84, 87] width 86 height 10
click at [120, 97] on button at bounding box center [121, 97] width 6 height 6
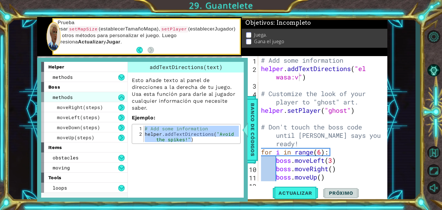
click at [125, 94] on div "methods" at bounding box center [84, 97] width 86 height 10
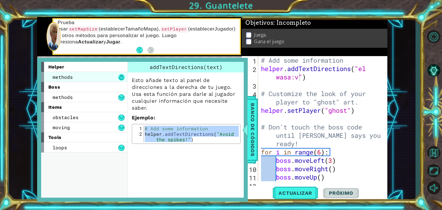
click at [121, 77] on button at bounding box center [121, 77] width 6 height 6
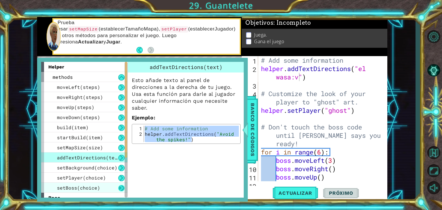
click at [120, 185] on button at bounding box center [121, 188] width 6 height 6
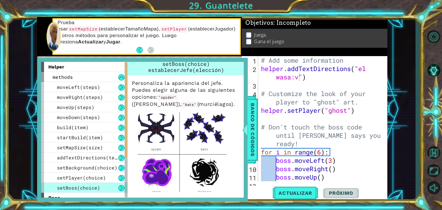
scroll to position [0, 0]
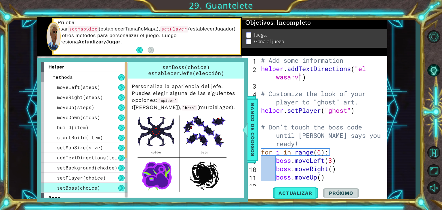
click at [220, 73] on span "establecerJefe(elección)" at bounding box center [186, 73] width 76 height 7
drag, startPoint x: 221, startPoint y: 75, endPoint x: 161, endPoint y: 71, distance: 59.7
click at [161, 71] on span "establecerJefe(elección)" at bounding box center [186, 73] width 76 height 7
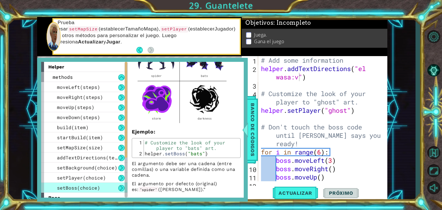
scroll to position [79, 0]
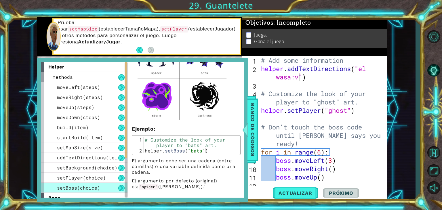
click at [217, 155] on div "Personaliza la apariencia del jefe. Puedes elegir alguna de las siguientes opci…" at bounding box center [186, 94] width 117 height 190
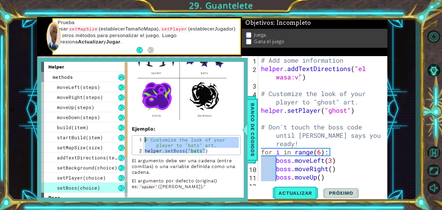
drag, startPoint x: 214, startPoint y: 151, endPoint x: 128, endPoint y: 137, distance: 86.9
click at [128, 137] on div "Personaliza la apariencia del jefe. Puedes elegir alguna de las siguientes opci…" at bounding box center [186, 94] width 117 height 190
type textarea "# Customize the look of your player to "bats" art. helper.setBoss("bats")"
type textarea "# Add some information"
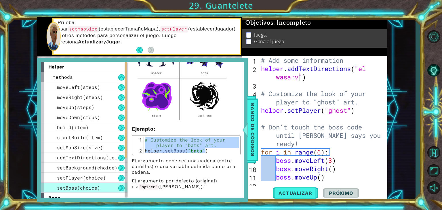
click at [261, 58] on div "# Add some information helper . addTextDirections ( "el wasa:v" ) # Customize t…" at bounding box center [322, 127] width 125 height 142
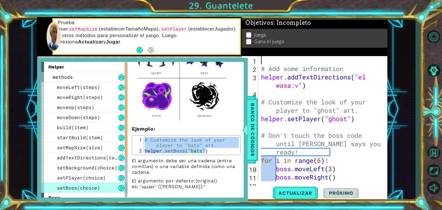
click at [261, 58] on div "# Add some information helper . addTextDirections ( "el wasa:v" ) # Customize t…" at bounding box center [322, 127] width 125 height 142
paste textarea "helper.setBoss("bats")"
type textarea "helper.setBoss("bats")"
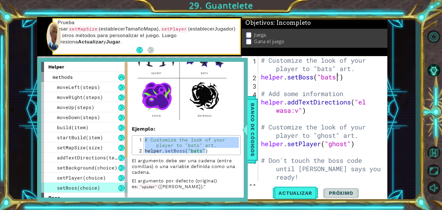
click at [338, 80] on div "# Customize the look of your player to "bats" art. helper . setBoss ( "bats" ) …" at bounding box center [322, 131] width 125 height 150
type textarea "helper.setBoss("bats")"
drag, startPoint x: 349, startPoint y: 81, endPoint x: 279, endPoint y: 77, distance: 70.3
click at [279, 77] on div "# Customize the look of your player to "bats" art. helper . setBoss ( "bats" ) …" at bounding box center [322, 131] width 125 height 150
click at [313, 83] on div "# Customize the look of your player to "bats" art. helper . setBoss ( "bats" ) …" at bounding box center [322, 131] width 125 height 150
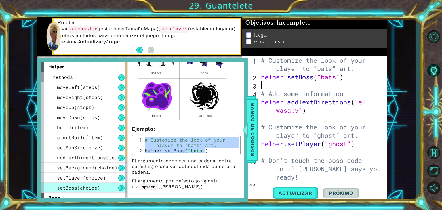
click at [336, 79] on div "# Customize the look of your player to "bats" art. helper . setBoss ( "bats" ) …" at bounding box center [322, 131] width 125 height 150
click at [333, 70] on div "# Customize the look of your player to "bats" art. helper . setBoss ( "darkness…" at bounding box center [322, 131] width 125 height 150
click at [359, 79] on div "# Customize the look of your player to "darkness" art. helper . setBoss ( "dark…" at bounding box center [322, 131] width 125 height 150
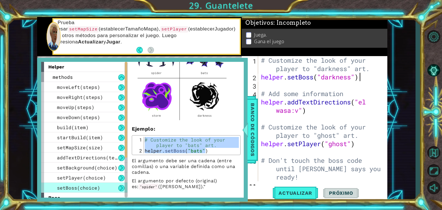
scroll to position [0, 4]
click at [261, 62] on div "# Customize the look of your player to "darkness" art. helper . setBoss ( "dark…" at bounding box center [322, 131] width 125 height 150
type textarea "# Customize the look of your player to "darkness" art."
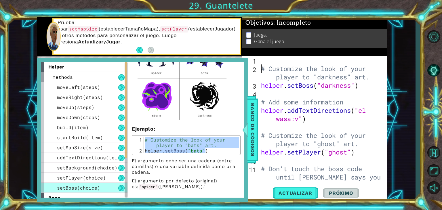
click at [261, 62] on div "# Customize the look of your player to "darkness" art. helper . setBoss ( "dark…" at bounding box center [322, 135] width 125 height 159
click at [89, 158] on span "addTextDirections(text)" at bounding box center [90, 158] width 66 height 6
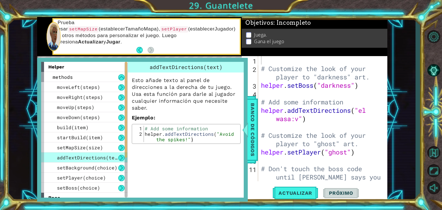
click at [192, 114] on p "Ejemplo :" at bounding box center [186, 117] width 109 height 7
drag, startPoint x: 183, startPoint y: 137, endPoint x: 142, endPoint y: 131, distance: 42.0
click at [142, 131] on div "helper.addTextDirections("Avoid the spikes!") 1 2 # Add some information helper…" at bounding box center [186, 134] width 105 height 16
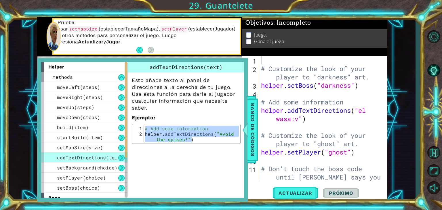
type textarea "# Add some information helper.addTextDirections("Avoid the spikes!")"
click at [277, 59] on div "# Customize the look of your player to "darkness" art. helper . setBoss ( "dark…" at bounding box center [322, 135] width 125 height 159
paste textarea "helper.addTextDirections("Avoid the spikes!")"
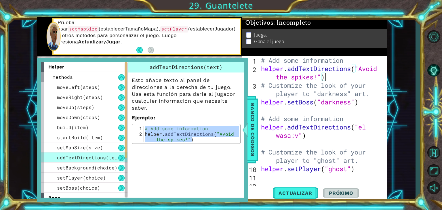
click at [317, 77] on div "# Add some information helper . addTextDirections ( "Avoid the spikes!" ) # Cus…" at bounding box center [322, 135] width 125 height 159
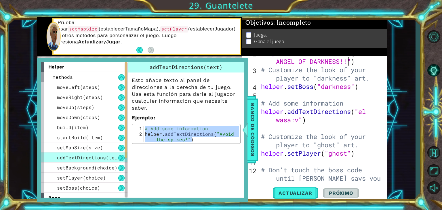
scroll to position [16, 0]
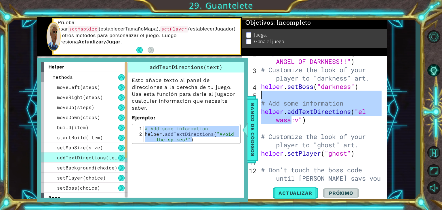
drag, startPoint x: 291, startPoint y: 122, endPoint x: 308, endPoint y: 96, distance: 31.4
click at [308, 96] on div "helper . addTextDirections ( "THE ANGEL OF DARKNESS!!" ) # Customize the look o…" at bounding box center [322, 132] width 125 height 167
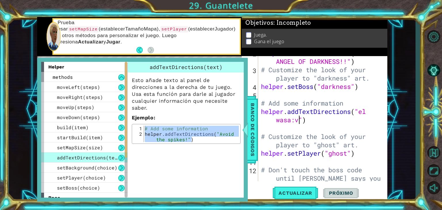
click at [299, 119] on div "helper . addTextDirections ( "THE ANGEL OF DARKNESS!!" ) # Customize the look o…" at bounding box center [322, 132] width 125 height 167
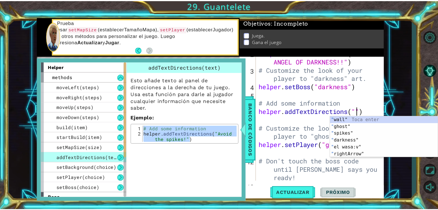
scroll to position [0, 5]
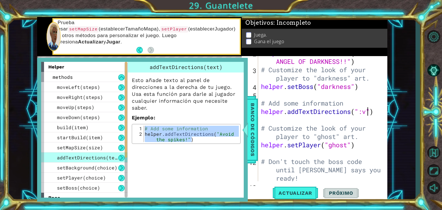
type textarea "helper.addTextDirections(":v")"
click at [256, 133] on span "Banco de códigos" at bounding box center [252, 130] width 9 height 60
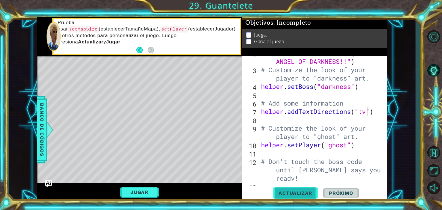
click at [282, 195] on span "Actualizar" at bounding box center [295, 193] width 45 height 6
click at [145, 191] on button "Jugar" at bounding box center [139, 192] width 39 height 11
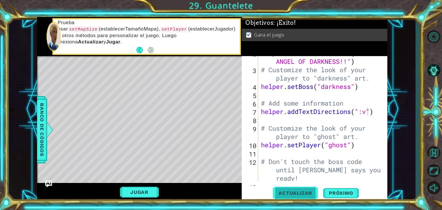
click at [311, 193] on span "Actualizar" at bounding box center [295, 193] width 45 height 6
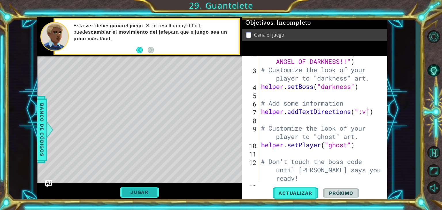
click at [140, 196] on button "Jugar" at bounding box center [139, 192] width 39 height 11
click at [334, 196] on button "Próximo" at bounding box center [341, 193] width 36 height 15
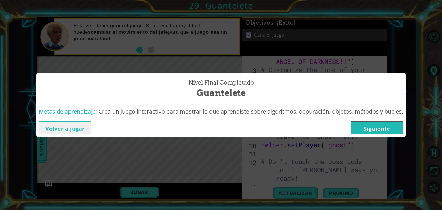
click at [369, 128] on button "Siguiente" at bounding box center [377, 127] width 52 height 13
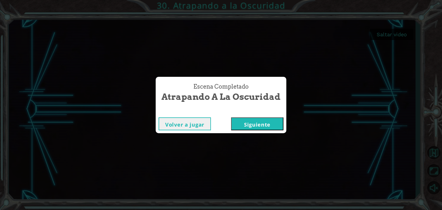
click at [267, 125] on button "Siguiente" at bounding box center [257, 123] width 52 height 13
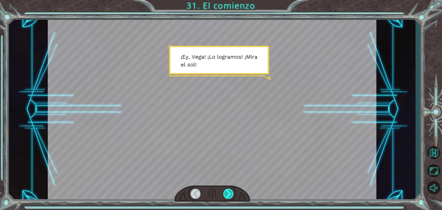
click at [232, 196] on div at bounding box center [228, 194] width 10 height 10
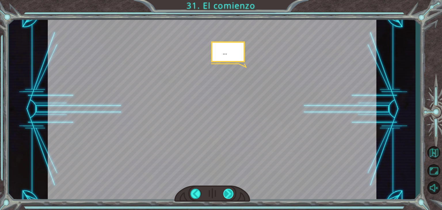
click at [232, 196] on div at bounding box center [228, 194] width 10 height 10
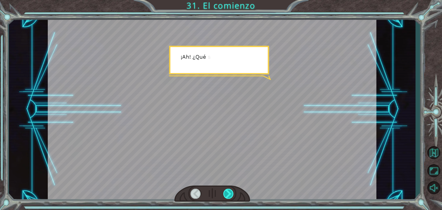
click at [232, 196] on div at bounding box center [228, 194] width 10 height 10
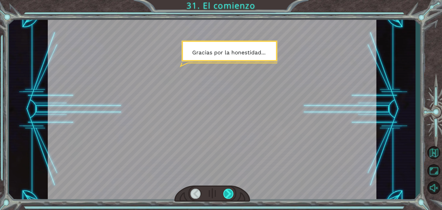
click at [232, 196] on div at bounding box center [228, 194] width 10 height 10
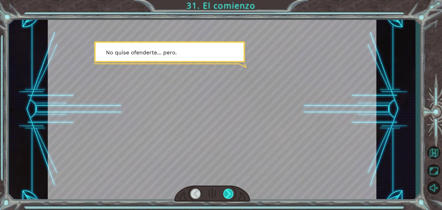
click at [232, 196] on div at bounding box center [228, 194] width 10 height 10
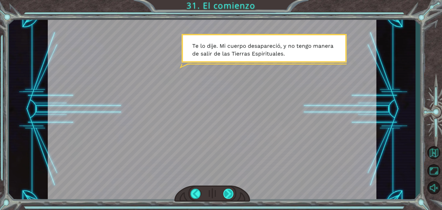
click at [232, 196] on div at bounding box center [228, 194] width 10 height 10
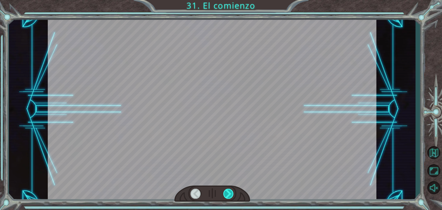
click at [232, 196] on div at bounding box center [228, 194] width 10 height 10
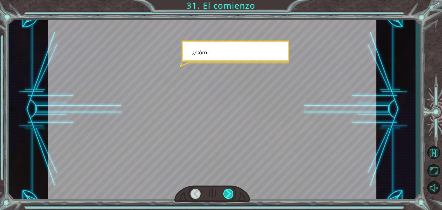
click at [232, 196] on div at bounding box center [228, 194] width 10 height 10
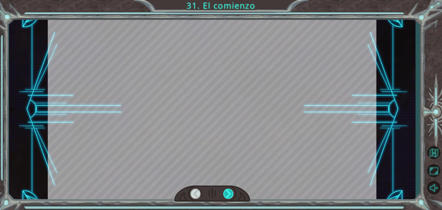
click at [232, 196] on div at bounding box center [228, 194] width 10 height 10
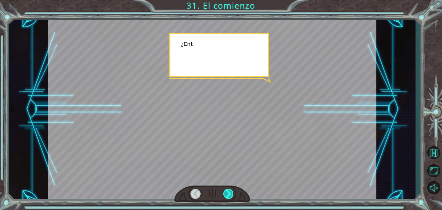
click at [232, 196] on div at bounding box center [228, 194] width 10 height 10
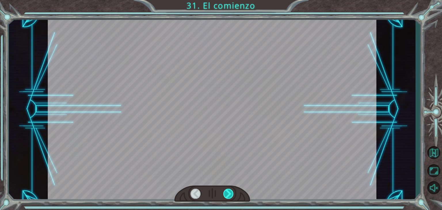
click at [232, 196] on div at bounding box center [228, 194] width 10 height 10
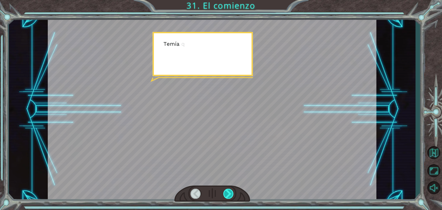
click at [232, 196] on div at bounding box center [228, 194] width 10 height 10
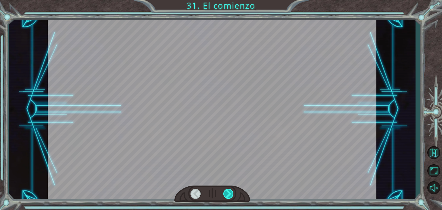
click at [232, 196] on div at bounding box center [228, 194] width 10 height 10
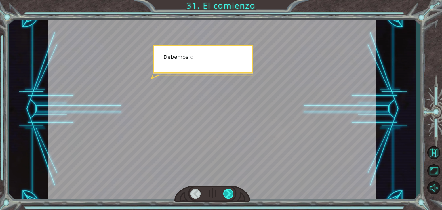
click at [232, 196] on div at bounding box center [228, 194] width 10 height 10
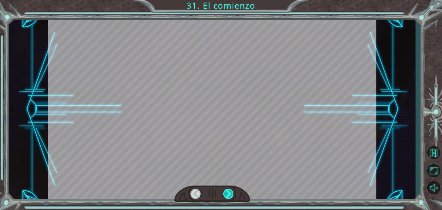
click at [232, 196] on div at bounding box center [228, 194] width 10 height 10
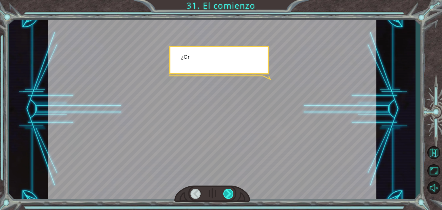
click at [232, 196] on div at bounding box center [228, 194] width 10 height 10
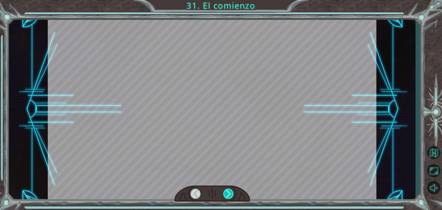
click at [232, 196] on div at bounding box center [228, 194] width 10 height 10
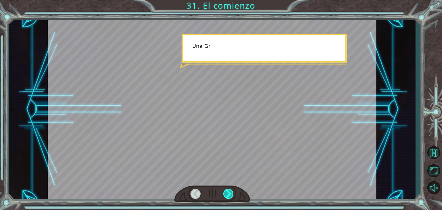
click at [232, 196] on div at bounding box center [228, 194] width 10 height 10
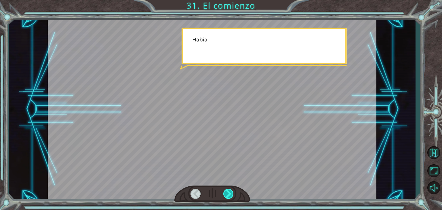
click at [232, 196] on div at bounding box center [228, 194] width 10 height 10
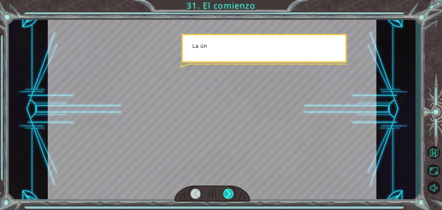
click at [232, 196] on div at bounding box center [228, 194] width 10 height 10
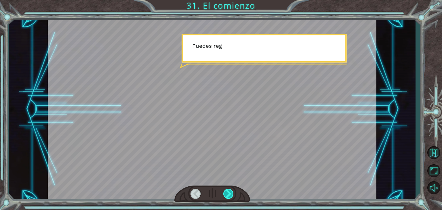
click at [232, 196] on div at bounding box center [228, 194] width 10 height 10
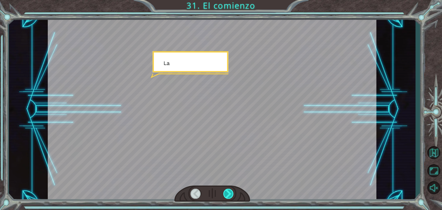
click at [232, 196] on div at bounding box center [228, 194] width 10 height 10
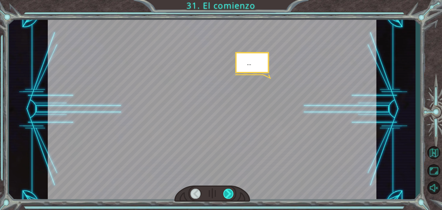
click at [232, 196] on div at bounding box center [228, 194] width 10 height 10
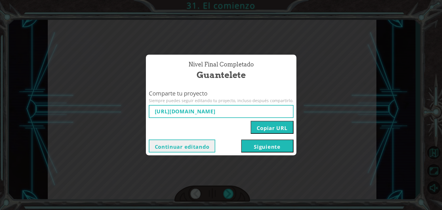
type input "[URL][DOMAIN_NAME]"
click at [249, 142] on button "Siguiente" at bounding box center [267, 146] width 52 height 13
